Goal: Obtain resource: Obtain resource

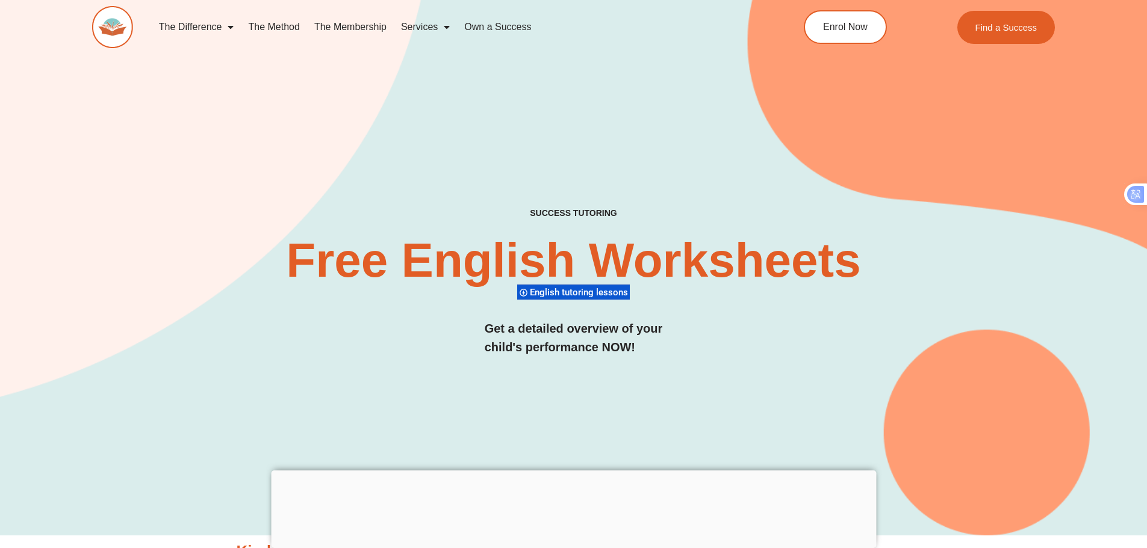
click at [480, 164] on div "SUCCESS TUTORING​ Free English Worksheets​ English tutoring lessons Get a detai…" at bounding box center [573, 248] width 963 height 575
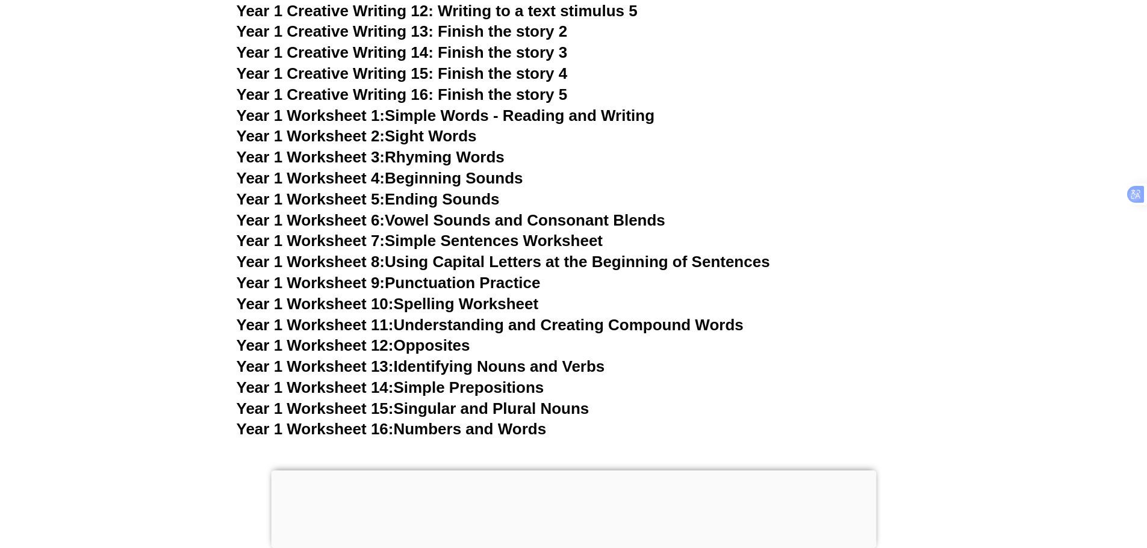
scroll to position [2347, 0]
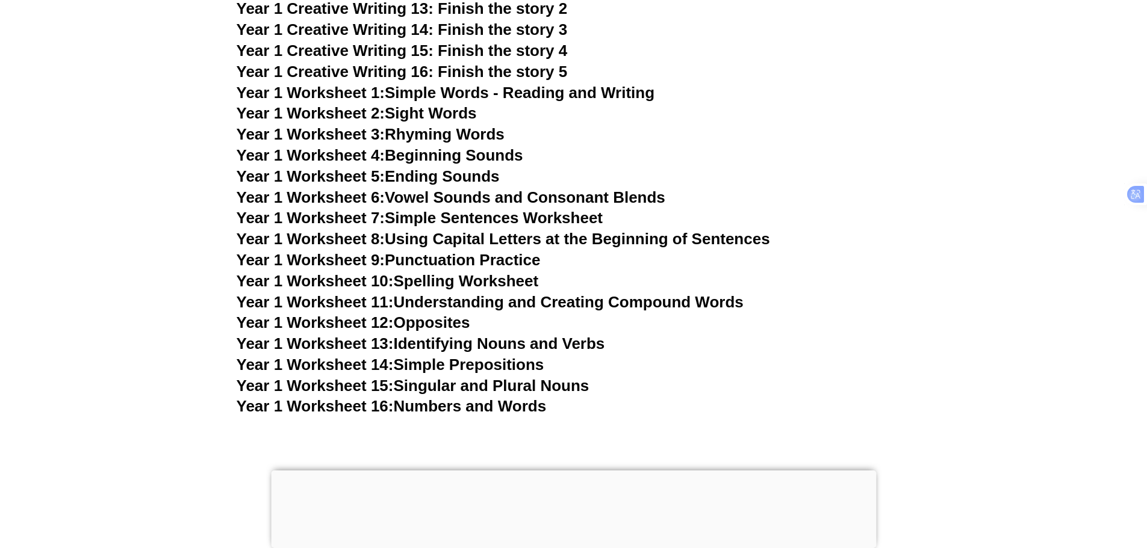
click at [445, 213] on link "Year 1 Worksheet 7: Simple Sentences Worksheet" at bounding box center [420, 218] width 367 height 18
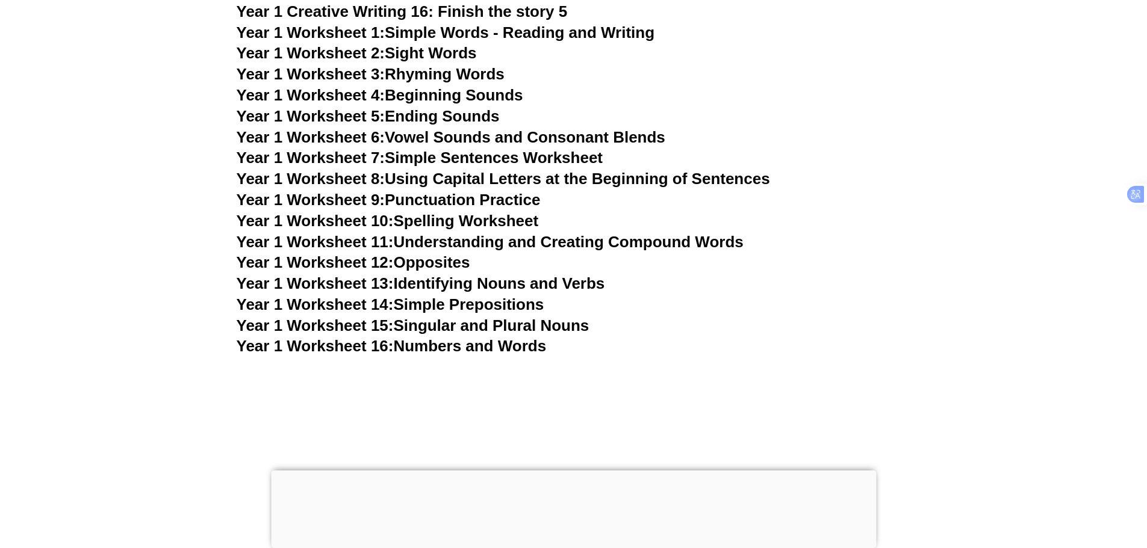
scroll to position [2468, 0]
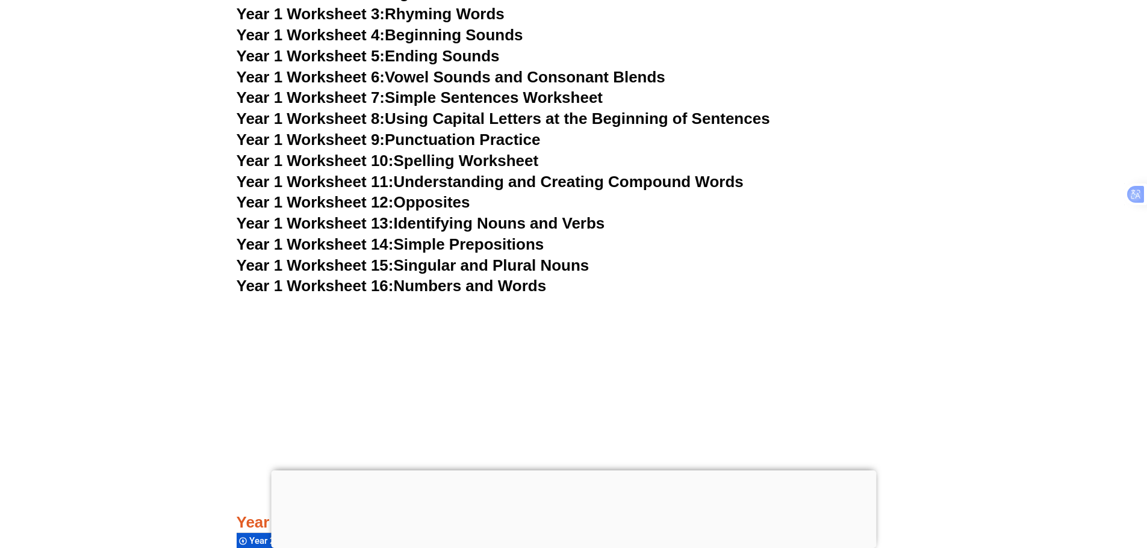
click at [587, 217] on link "Year 1 Worksheet 13: Identifying Nouns and Verbs" at bounding box center [421, 223] width 368 height 18
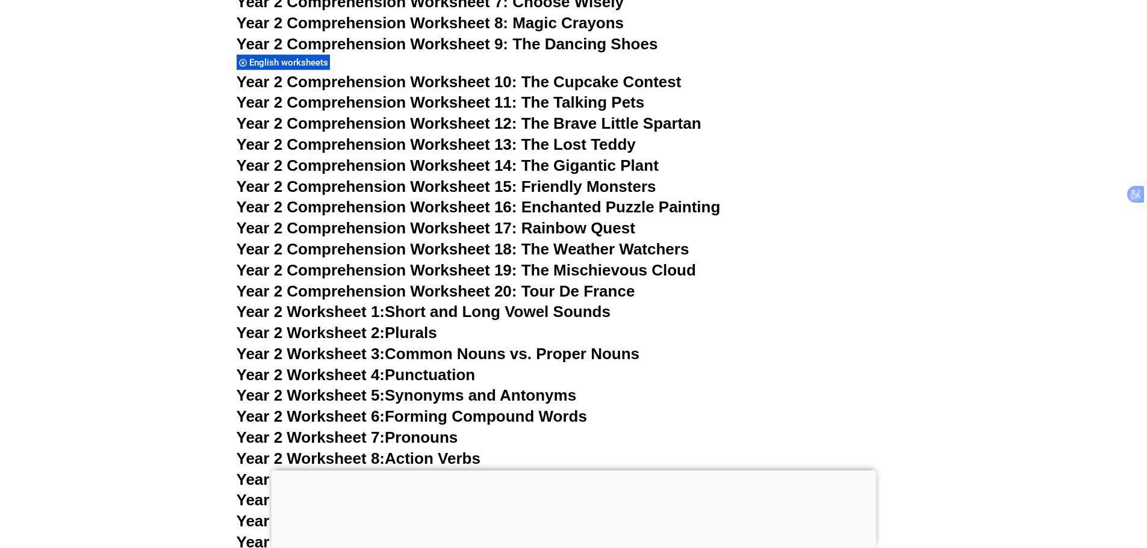
scroll to position [3190, 0]
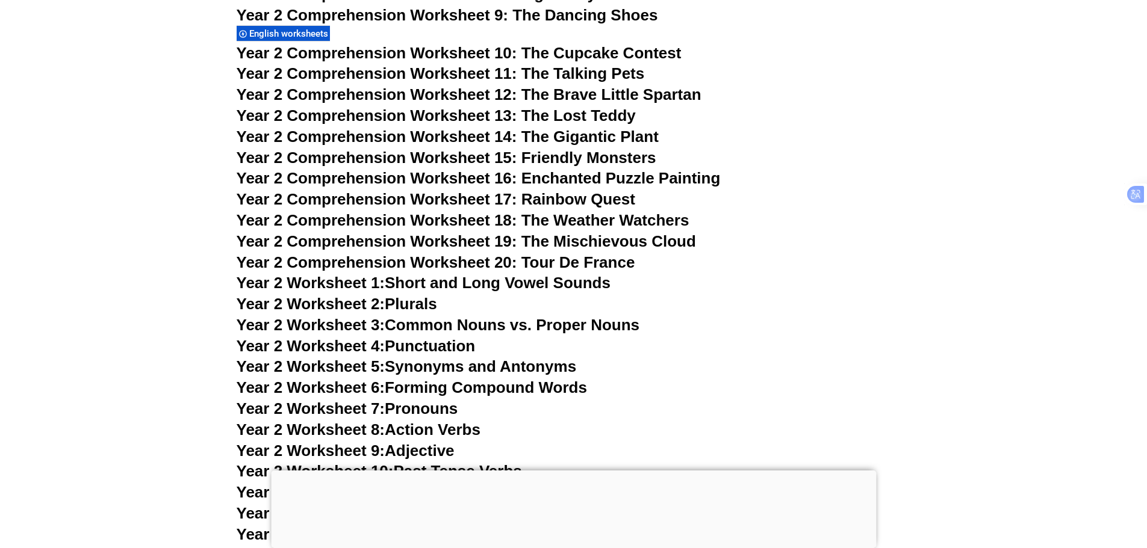
click at [532, 327] on link "Year 2 Worksheet 3: Common Nouns vs. Proper Nouns" at bounding box center [438, 325] width 403 height 18
click at [448, 324] on link "Year 2 Worksheet 3: Common Nouns vs. Proper Nouns" at bounding box center [438, 325] width 403 height 18
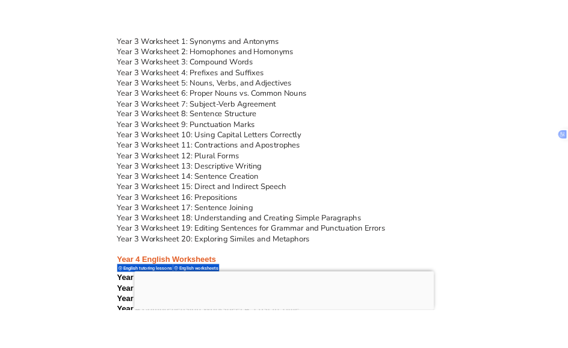
scroll to position [4514, 0]
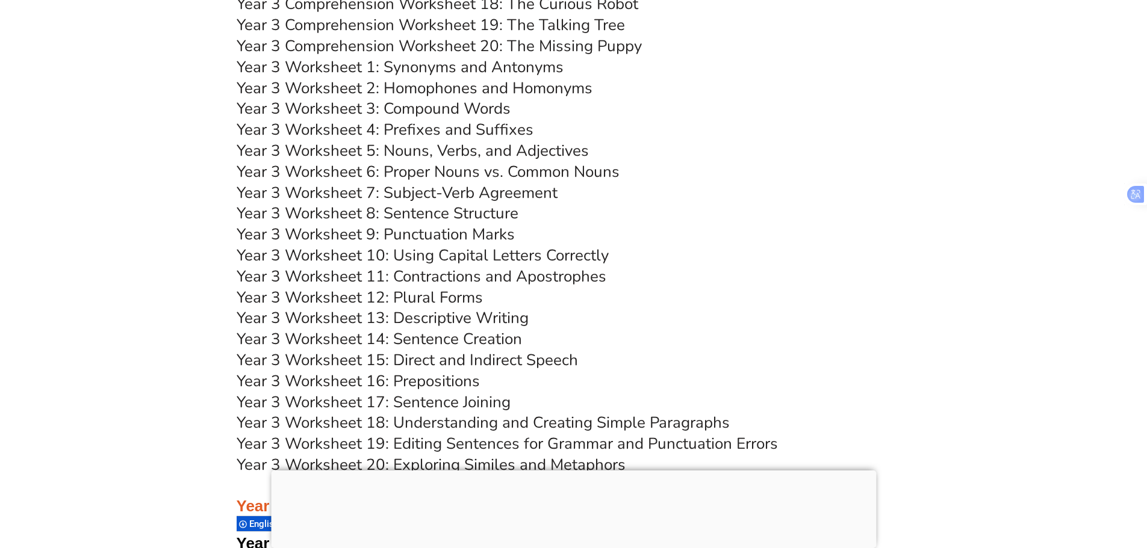
click at [448, 379] on link "Year 3 Worksheet 16: Prepositions" at bounding box center [358, 381] width 243 height 21
click at [480, 106] on link "Year 3 Worksheet 3: Compound Words" at bounding box center [374, 108] width 274 height 21
click at [516, 63] on link "Year 3 Worksheet 1: Synonyms and Antonyms" at bounding box center [400, 67] width 327 height 21
click at [475, 99] on link "Year 3 Worksheet 3: Compound Words" at bounding box center [374, 108] width 274 height 21
